Goal: Task Accomplishment & Management: Complete application form

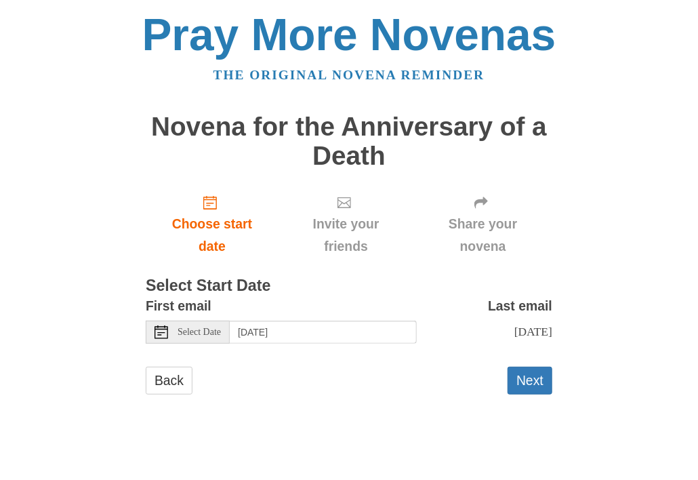
click at [160, 334] on use at bounding box center [162, 332] width 14 height 14
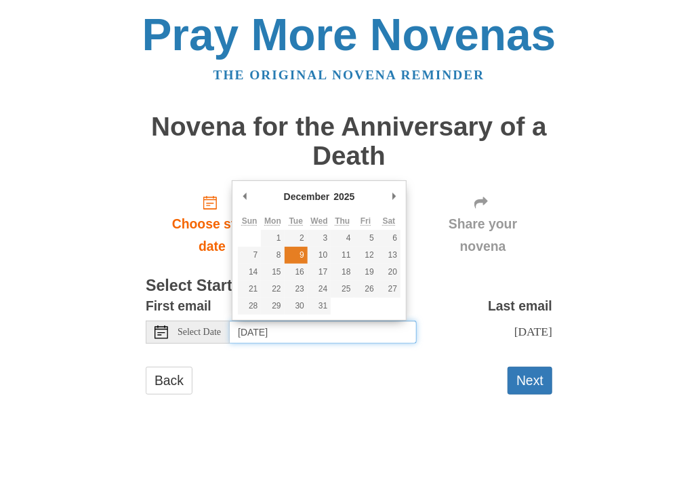
type input "[DATE]"
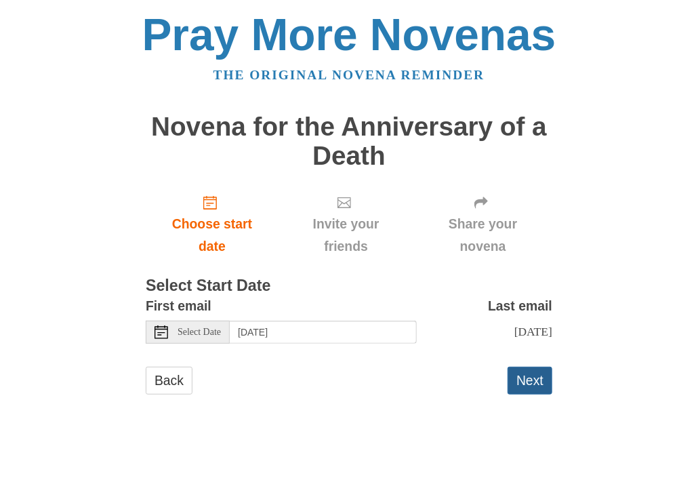
click at [523, 390] on button "Next" at bounding box center [530, 381] width 45 height 28
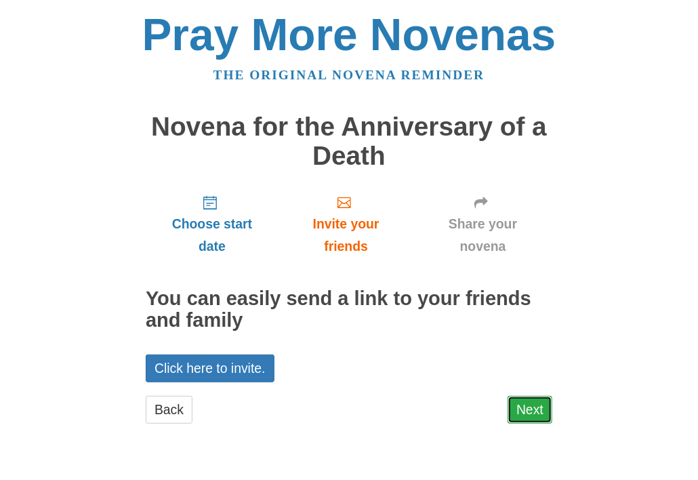
click at [532, 415] on link "Next" at bounding box center [530, 410] width 45 height 28
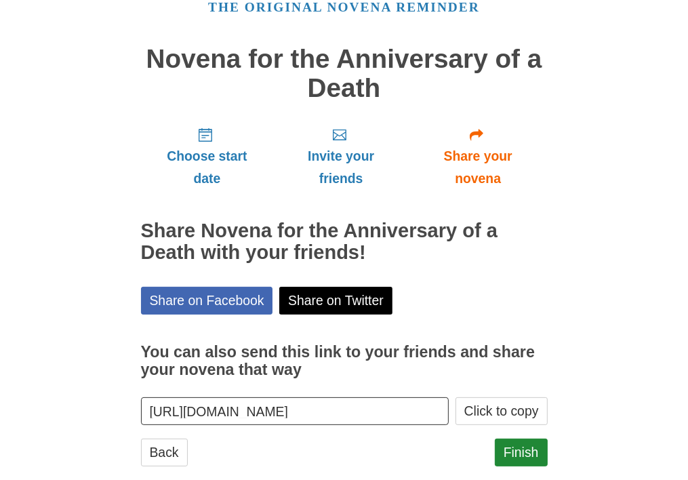
scroll to position [92, 0]
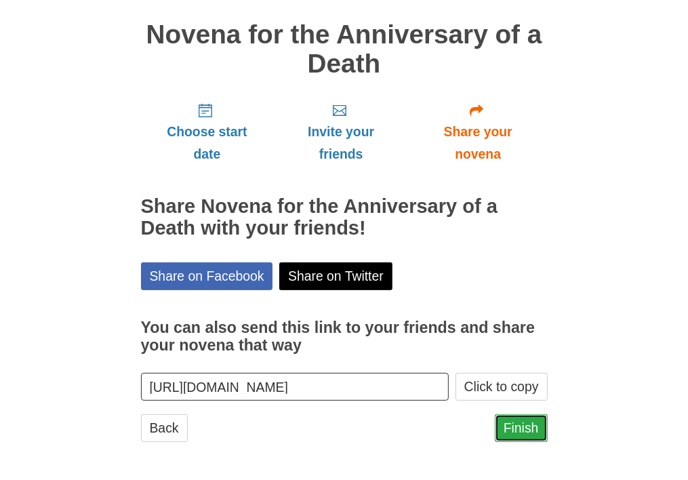
click at [511, 422] on link "Finish" at bounding box center [521, 428] width 53 height 28
